Goal: Navigation & Orientation: Find specific page/section

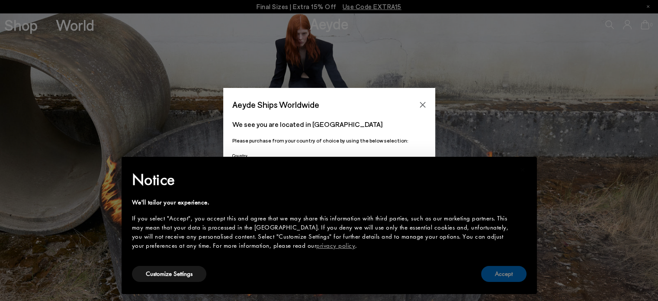
click at [491, 277] on button "Accept" at bounding box center [503, 274] width 45 height 16
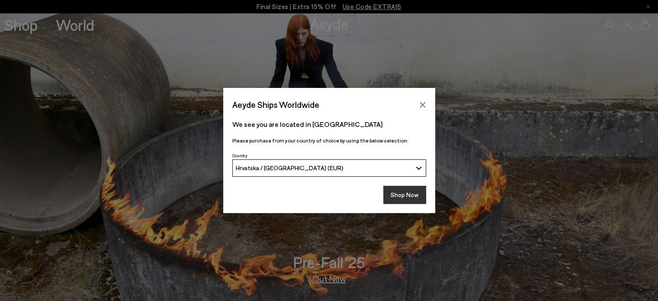
click at [407, 192] on button "Shop Now" at bounding box center [404, 195] width 43 height 18
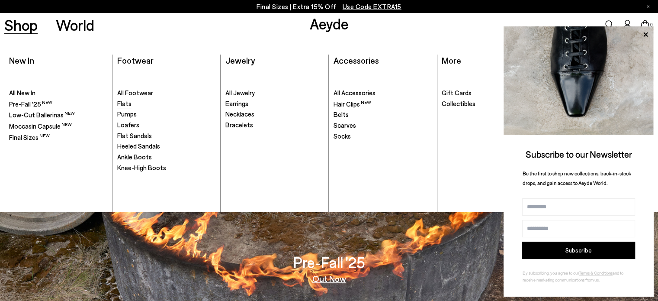
click at [123, 106] on span "Flats" at bounding box center [124, 103] width 14 height 8
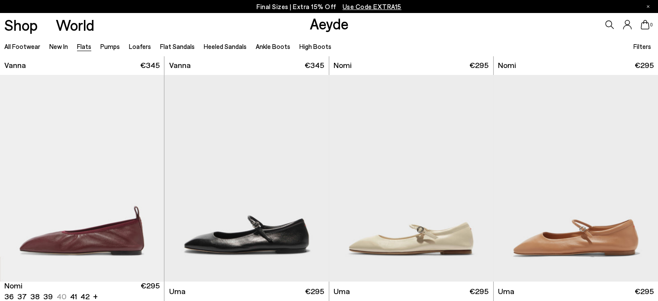
scroll to position [562, 0]
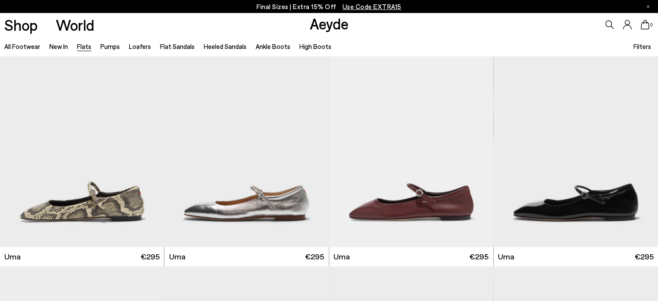
scroll to position [735, 0]
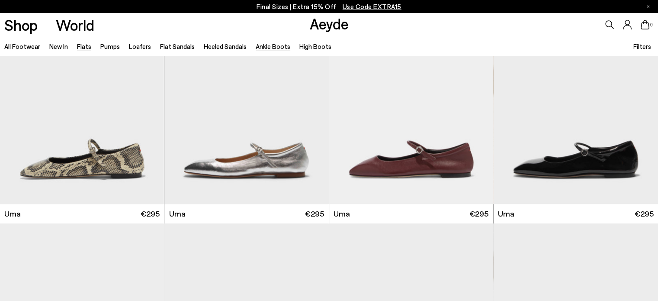
click at [267, 48] on link "Ankle Boots" at bounding box center [273, 46] width 35 height 8
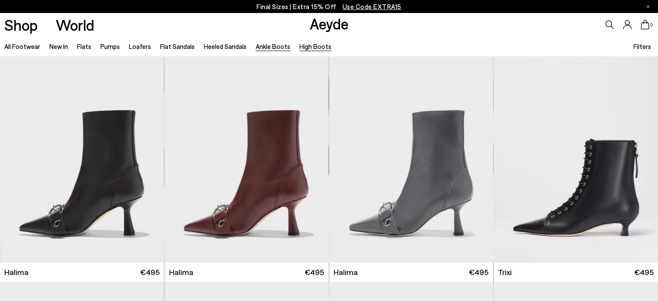
click at [299, 43] on link "High Boots" at bounding box center [315, 46] width 32 height 8
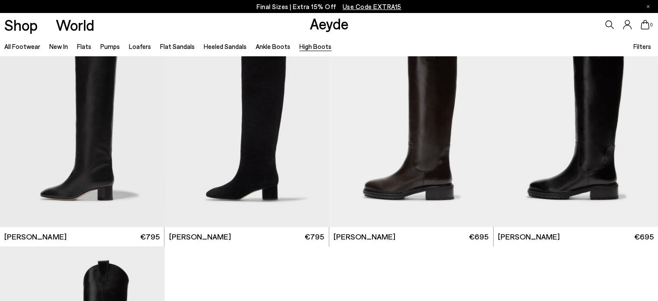
scroll to position [260, 0]
